Goal: Communication & Community: Connect with others

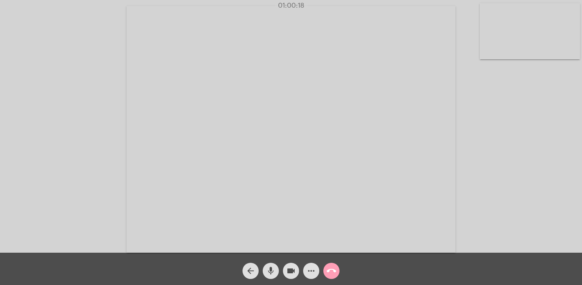
click at [334, 271] on mat-icon "call_end" at bounding box center [332, 271] width 10 height 10
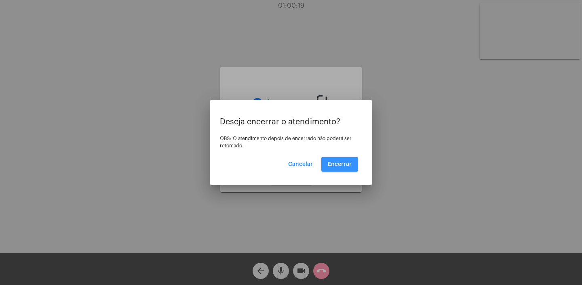
click at [338, 165] on span "Encerrar" at bounding box center [340, 165] width 24 height 6
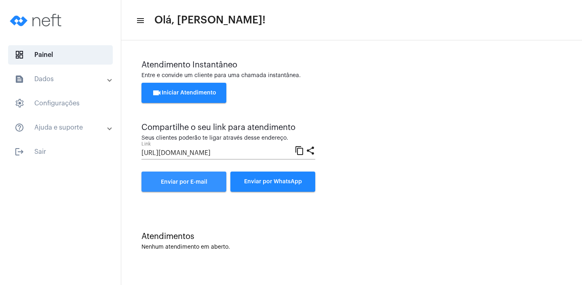
click at [200, 184] on span "Enviar por E-mail" at bounding box center [184, 183] width 46 height 6
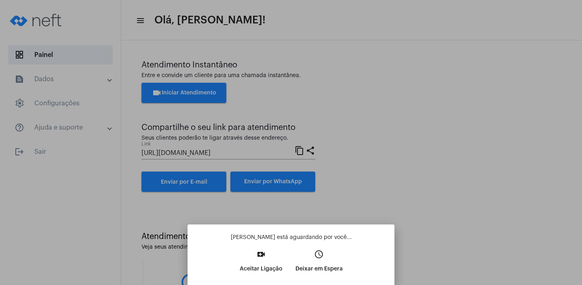
click at [260, 268] on p "Aceitar Ligação" at bounding box center [261, 269] width 43 height 15
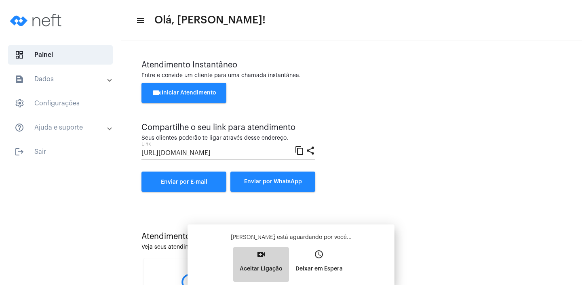
click at [260, 268] on span "video_call Aceitar Ligação" at bounding box center [261, 264] width 43 height 25
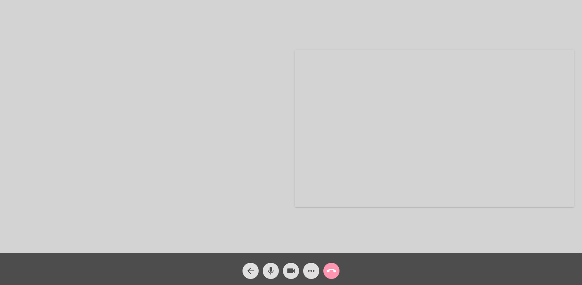
click at [206, 163] on div at bounding box center [147, 128] width 279 height 251
